Goal: Navigation & Orientation: Find specific page/section

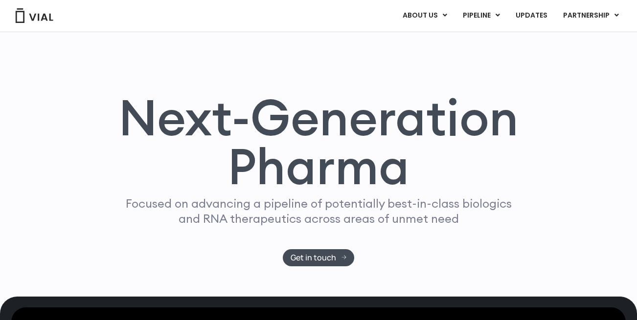
scroll to position [17, 0]
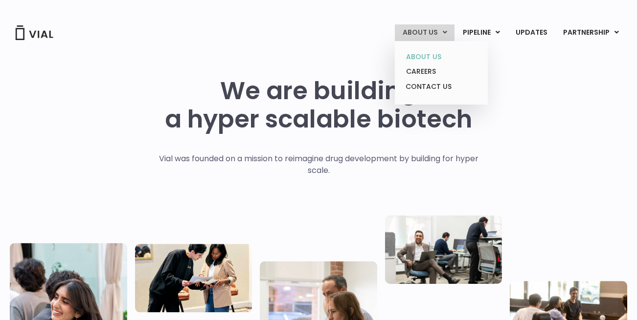
click at [426, 54] on link "ABOUT US" at bounding box center [441, 56] width 86 height 15
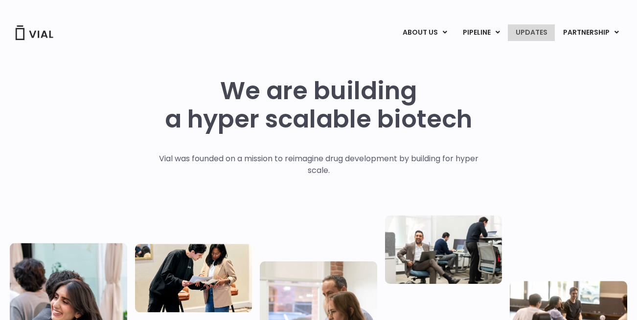
click at [531, 31] on link "UPDATES" at bounding box center [531, 32] width 47 height 17
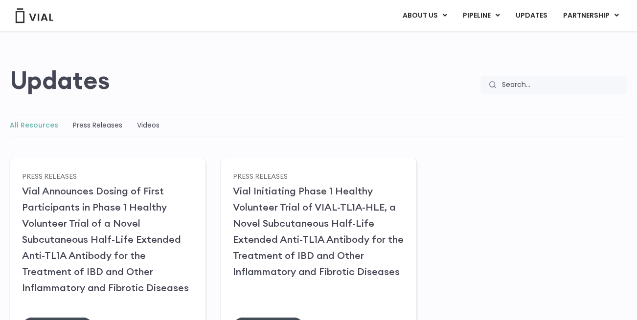
scroll to position [0, 0]
